Goal: Information Seeking & Learning: Learn about a topic

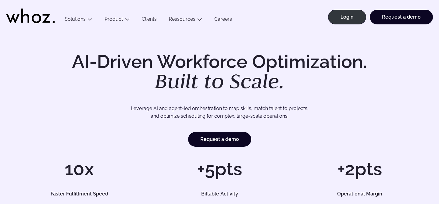
click at [293, 59] on h1 "AI-Driven Workforce Optimization. Built to Scale." at bounding box center [219, 71] width 312 height 39
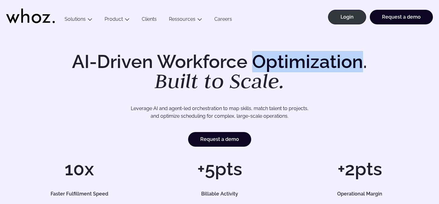
click at [293, 59] on h1 "AI-Driven Workforce Optimization. Built to Scale." at bounding box center [219, 71] width 312 height 39
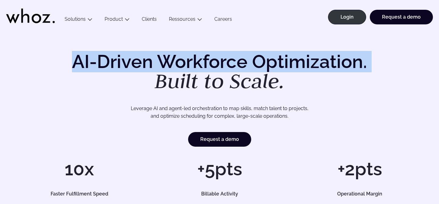
click at [293, 59] on h1 "AI-Driven Workforce Optimization. Built to Scale." at bounding box center [219, 71] width 312 height 39
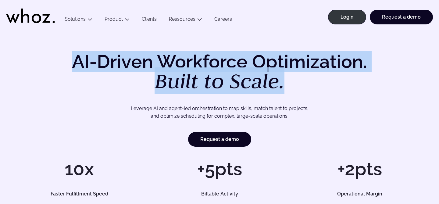
drag, startPoint x: 75, startPoint y: 59, endPoint x: 304, endPoint y: 86, distance: 230.1
click at [304, 86] on h1 "AI-Driven Workforce Optimization. Built to Scale." at bounding box center [219, 71] width 312 height 39
copy h1 "AI-Driven Workforce Optimization. Built to Scale."
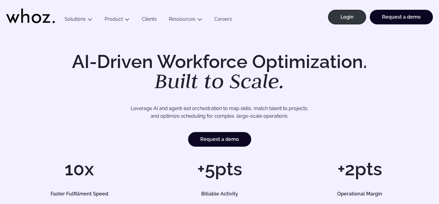
click at [291, 86] on h1 "AI-Driven Workforce Optimization. Built to Scale." at bounding box center [219, 71] width 312 height 39
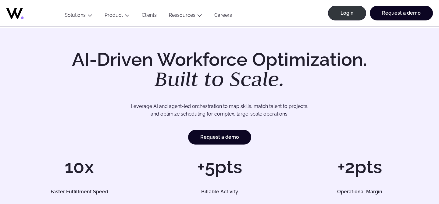
scroll to position [2, 0]
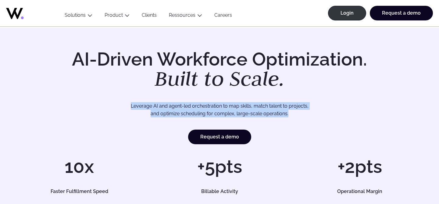
drag, startPoint x: 130, startPoint y: 105, endPoint x: 287, endPoint y: 117, distance: 157.0
click at [287, 117] on p "Leverage AI and agent-led orchestration to map skills, match talent to projects…" at bounding box center [219, 110] width 373 height 16
copy p "Leverage AI and agent-led orchestration to map skills, match talent to projects…"
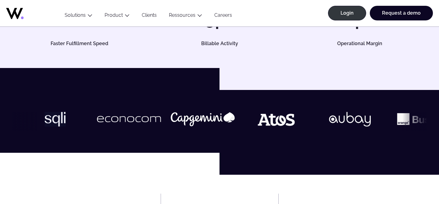
scroll to position [109, 0]
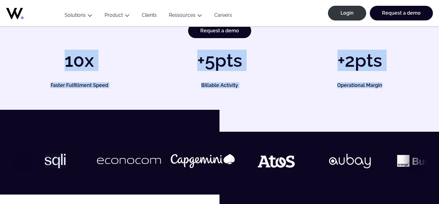
drag, startPoint x: 66, startPoint y: 61, endPoint x: 399, endPoint y: 90, distance: 334.1
click at [399, 90] on div "AI-Driven Workforce Optimization. Built to Scale. Leverage AI and agent-led orc…" at bounding box center [219, 16] width 439 height 188
copy div "10x Faster Fulfillment Speed +5pts Billable Activity +2pts Operational Margin"
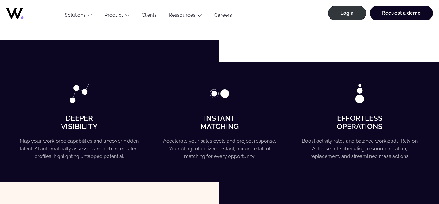
scroll to position [401, 0]
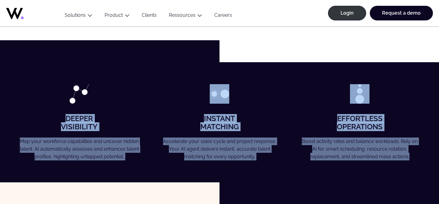
drag, startPoint x: 67, startPoint y: 117, endPoint x: 415, endPoint y: 161, distance: 350.8
click at [415, 161] on div "Deeper Visibility Map your workforce capabilities and uncover hidden talent. AI…" at bounding box center [219, 122] width 439 height 120
drag, startPoint x: 25, startPoint y: 75, endPoint x: 352, endPoint y: 171, distance: 340.3
click at [352, 171] on div "Deeper Visibility Map your workforce capabilities and uncover hidden talent. AI…" at bounding box center [219, 122] width 439 height 120
copy div "Deeper Visibility Map your workforce capabilities and uncover hidden talent. AI…"
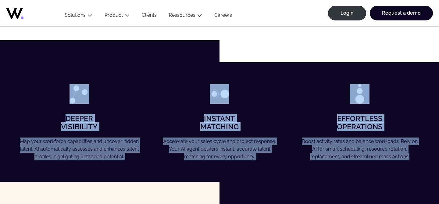
scroll to position [563, 0]
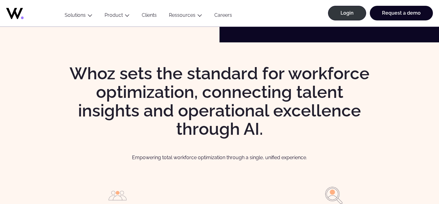
click at [217, 91] on h2 "Whoz sets the standard for workforce optimization, connecting talent insights a…" at bounding box center [219, 101] width 312 height 74
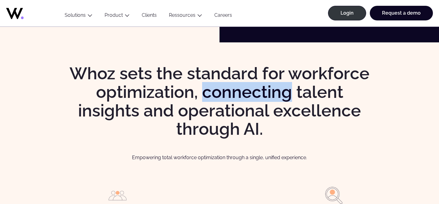
click at [217, 91] on h2 "Whoz sets the standard for workforce optimization, connecting talent insights a…" at bounding box center [219, 101] width 312 height 74
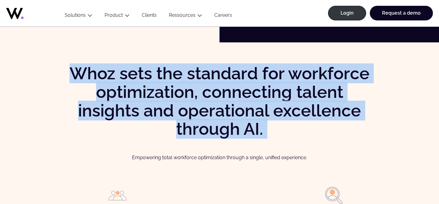
copy div "Whoz sets the standard for workforce optimization, connecting talent insights a…"
